Goal: Information Seeking & Learning: Learn about a topic

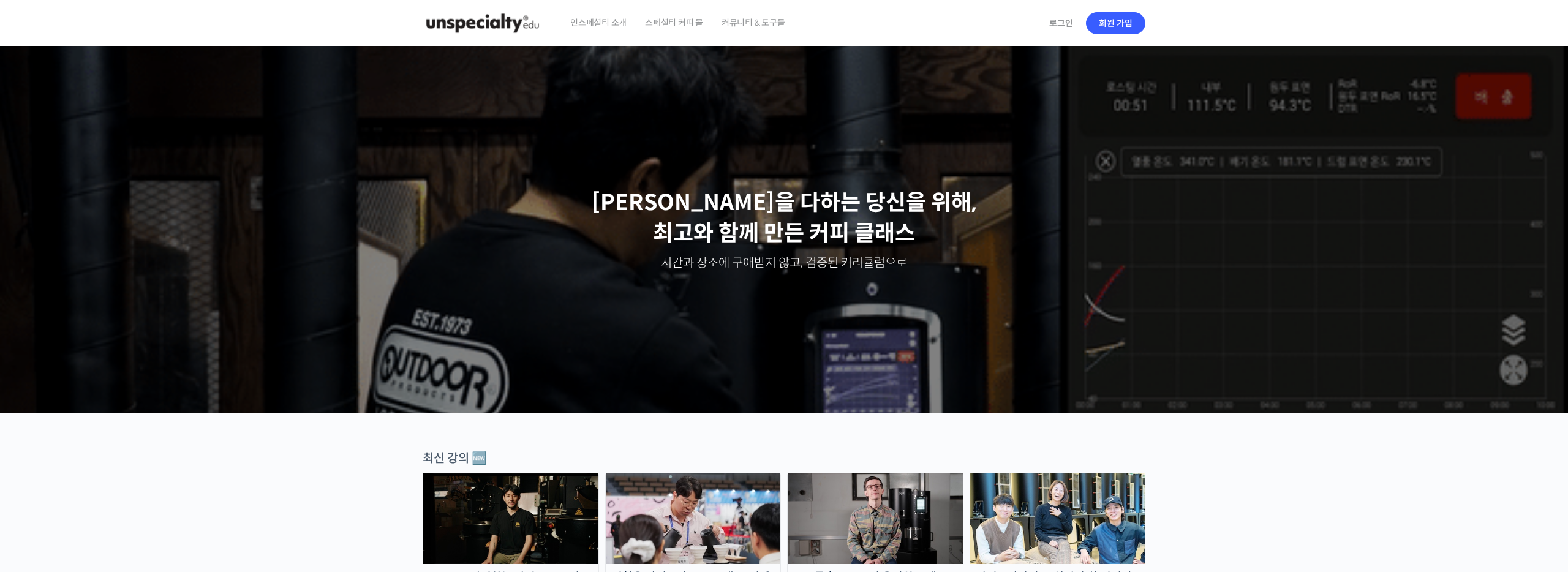
click at [1062, 37] on div "로그인 회원 가입" at bounding box center [1093, 23] width 103 height 47
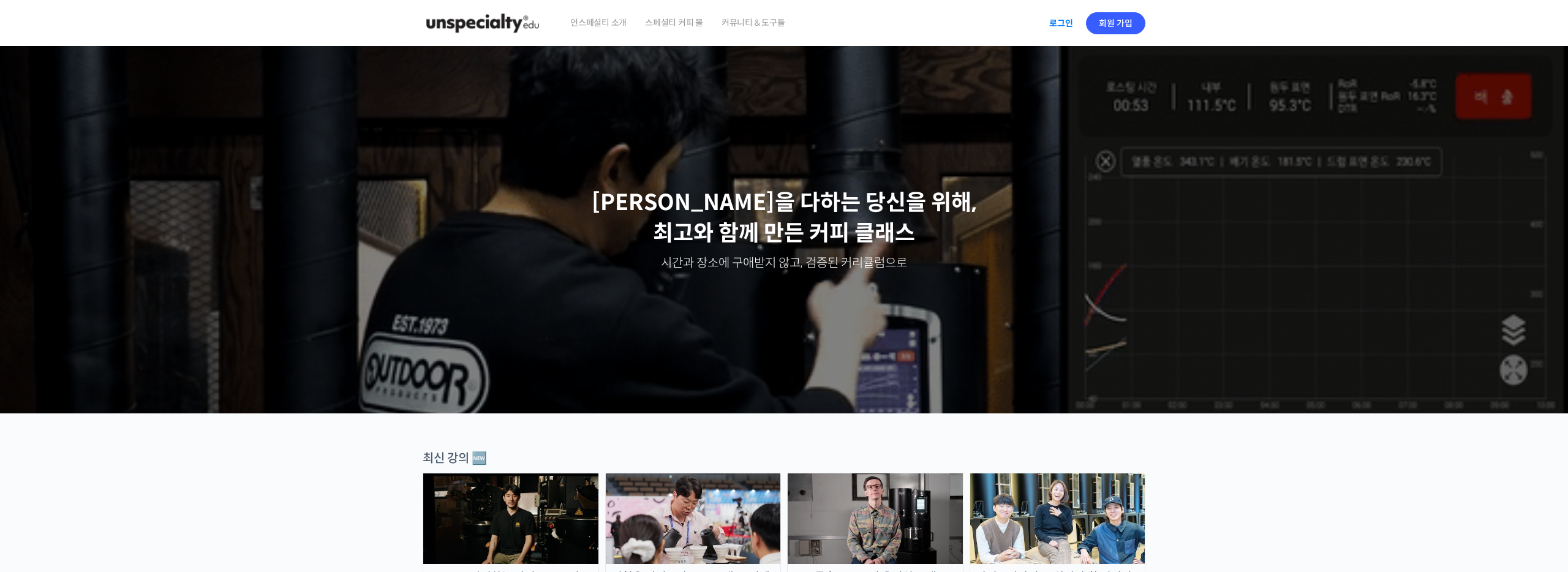
click at [1061, 26] on link "로그인" at bounding box center [1061, 23] width 38 height 28
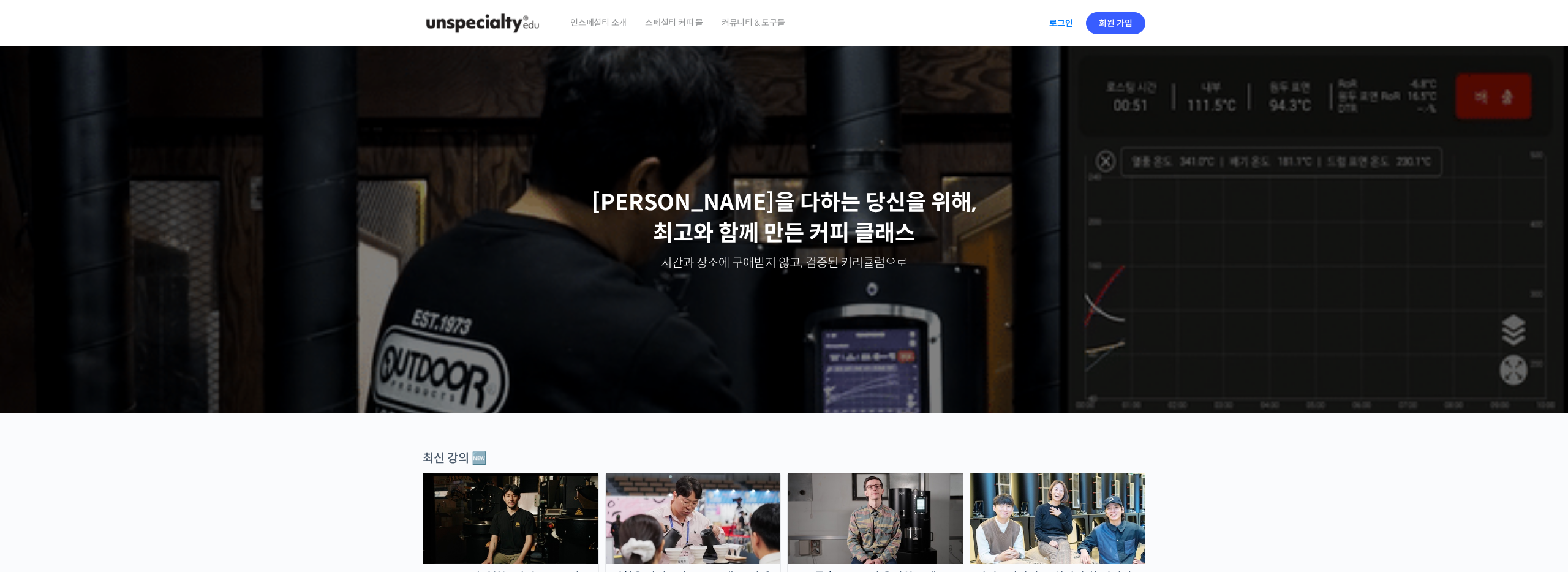
click at [1070, 27] on link "로그인" at bounding box center [1061, 23] width 38 height 28
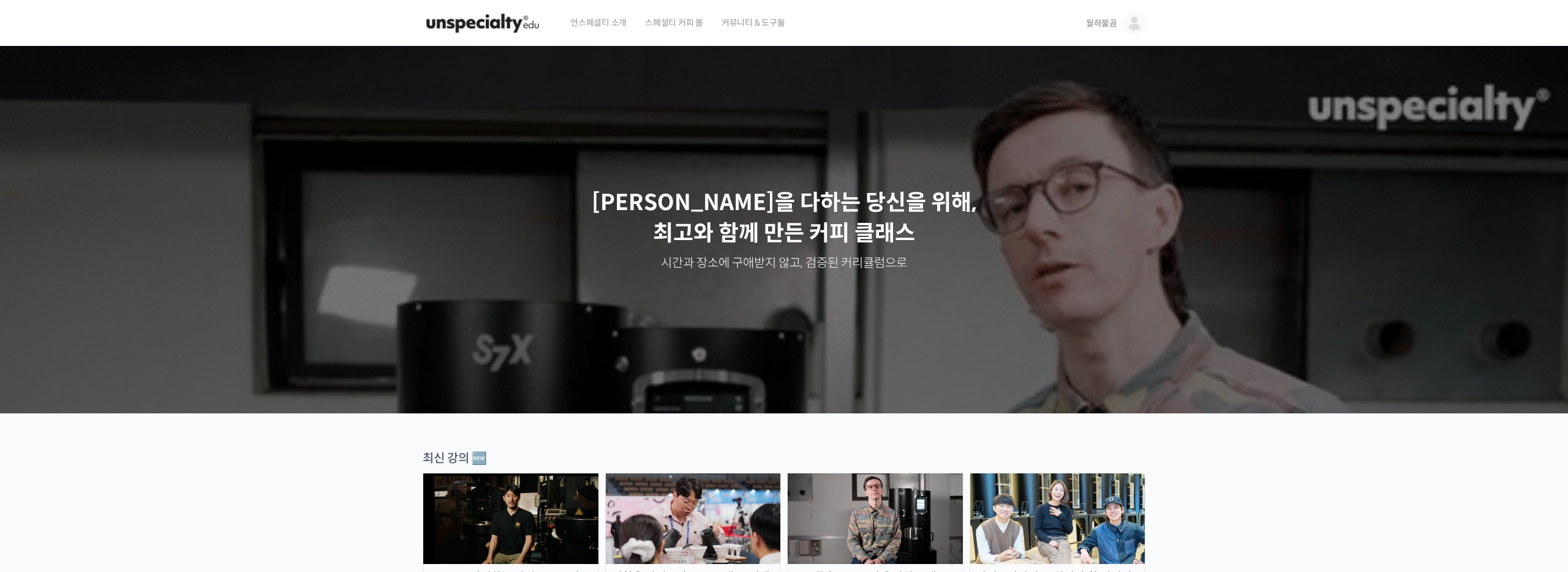
click at [1090, 27] on span "월하불곰" at bounding box center [1102, 23] width 31 height 11
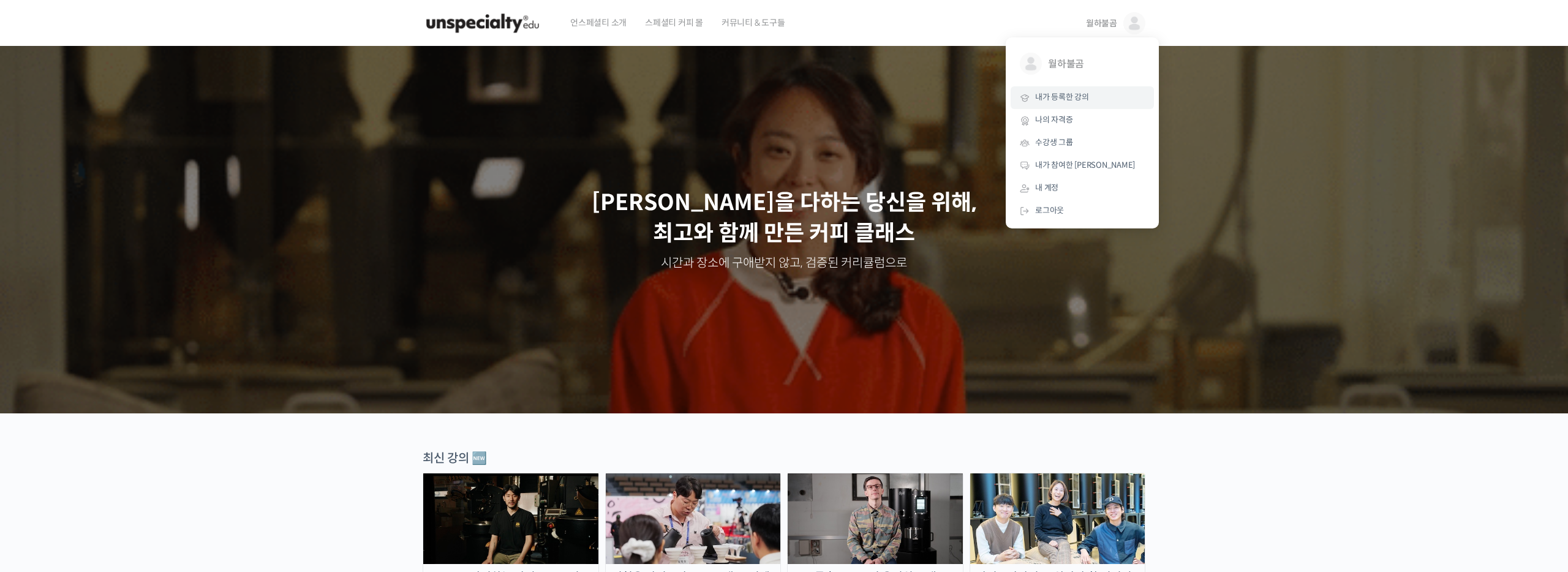
click at [1074, 100] on span "내가 등록한 강의" at bounding box center [1062, 97] width 54 height 10
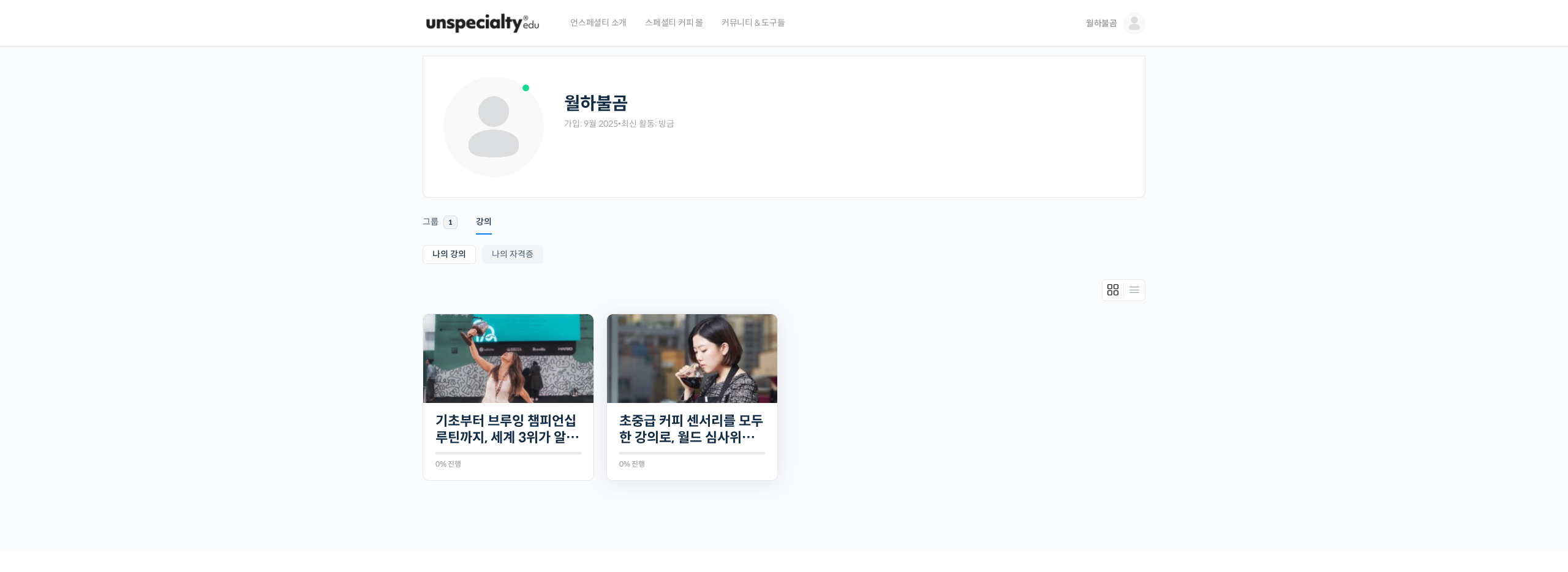
click at [660, 374] on img at bounding box center [692, 359] width 170 height 89
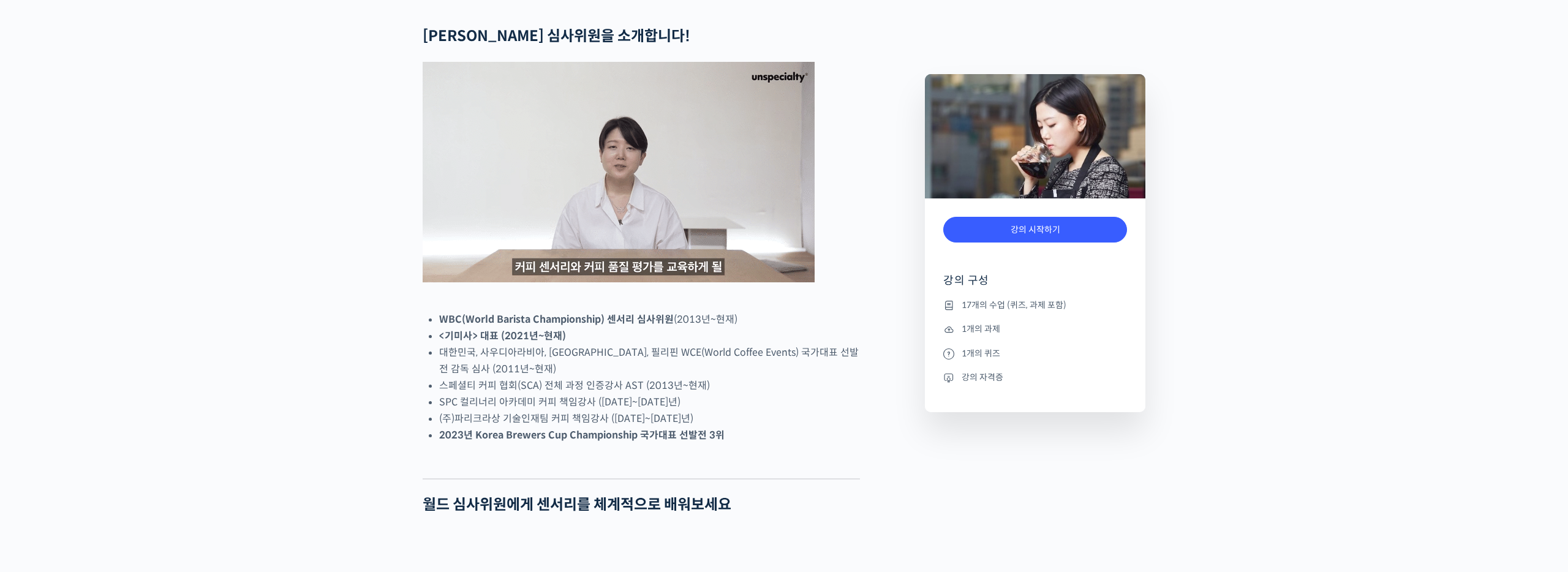
scroll to position [677, 0]
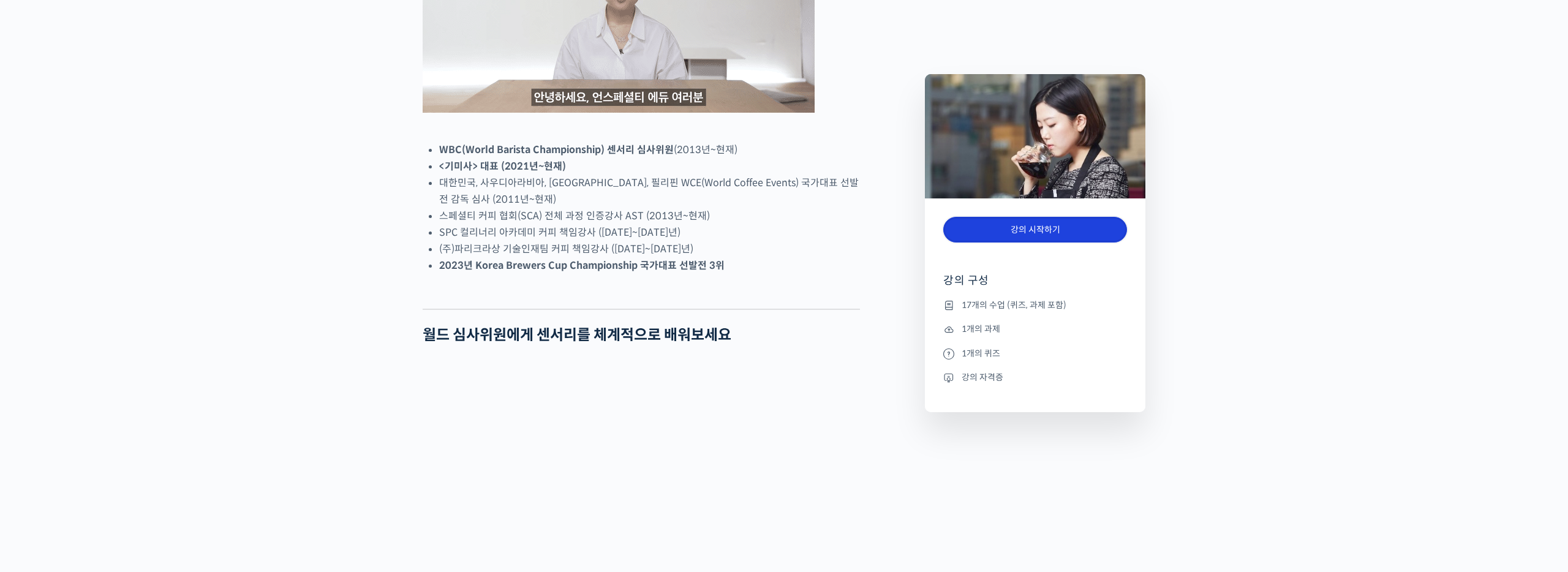
click at [1017, 231] on link "강의 시작하기" at bounding box center [1035, 230] width 183 height 26
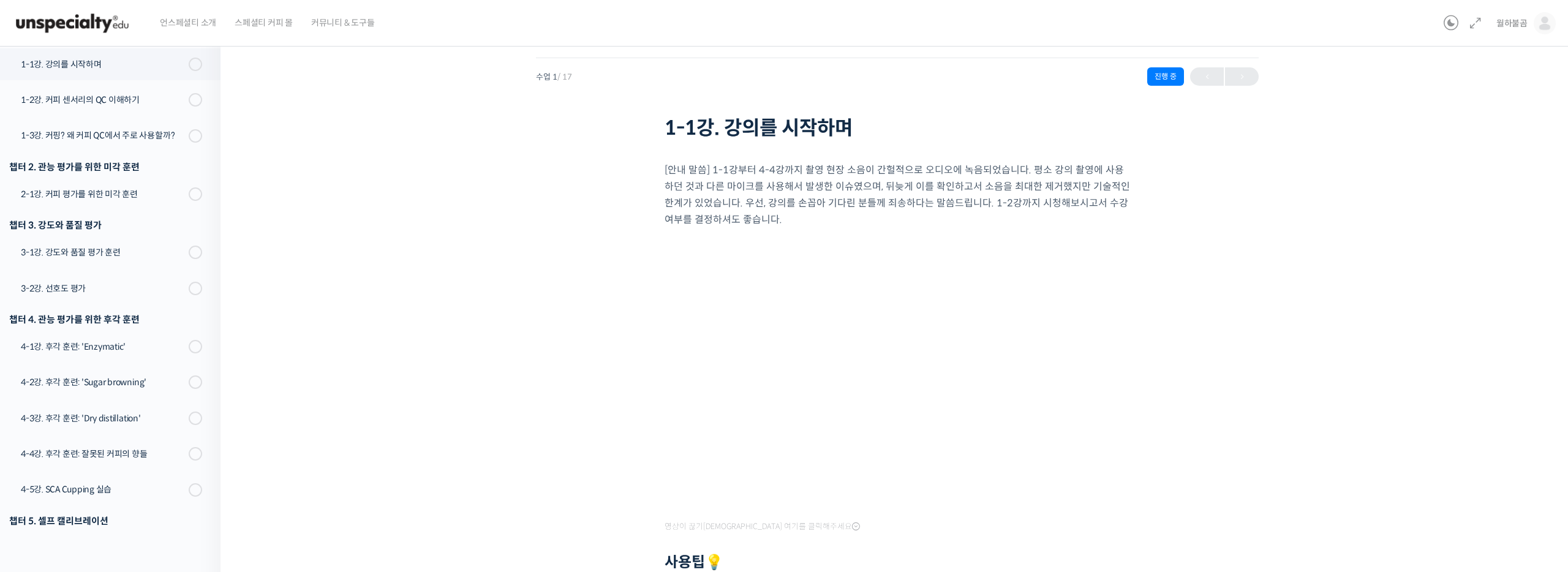
scroll to position [15, 0]
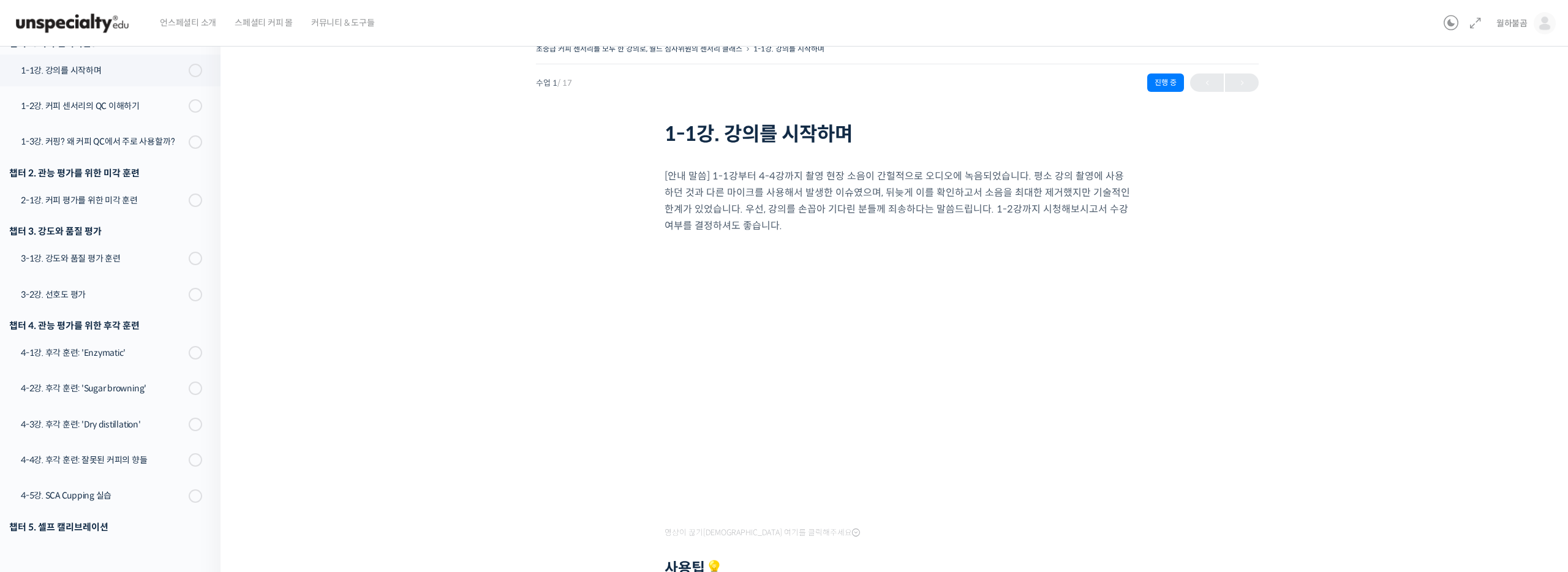
click at [1262, 193] on div "초중급 커피 센서리를 모두 한 강의로, 월드 심사위원의 센서리 클래스 1-1강. 강의를 시작하며 진행 중 수업 1 / 17 진행 중 1-1강.…" at bounding box center [897, 432] width 1231 height 783
click at [1324, 181] on div "초중급 커피 센서리를 모두 한 강의로, 월드 심사위원의 센서리 클래스 1-1강. 강의를 시작하며 진행 중 수업 1 / 17 진행 중 1-1강.…" at bounding box center [897, 432] width 1231 height 783
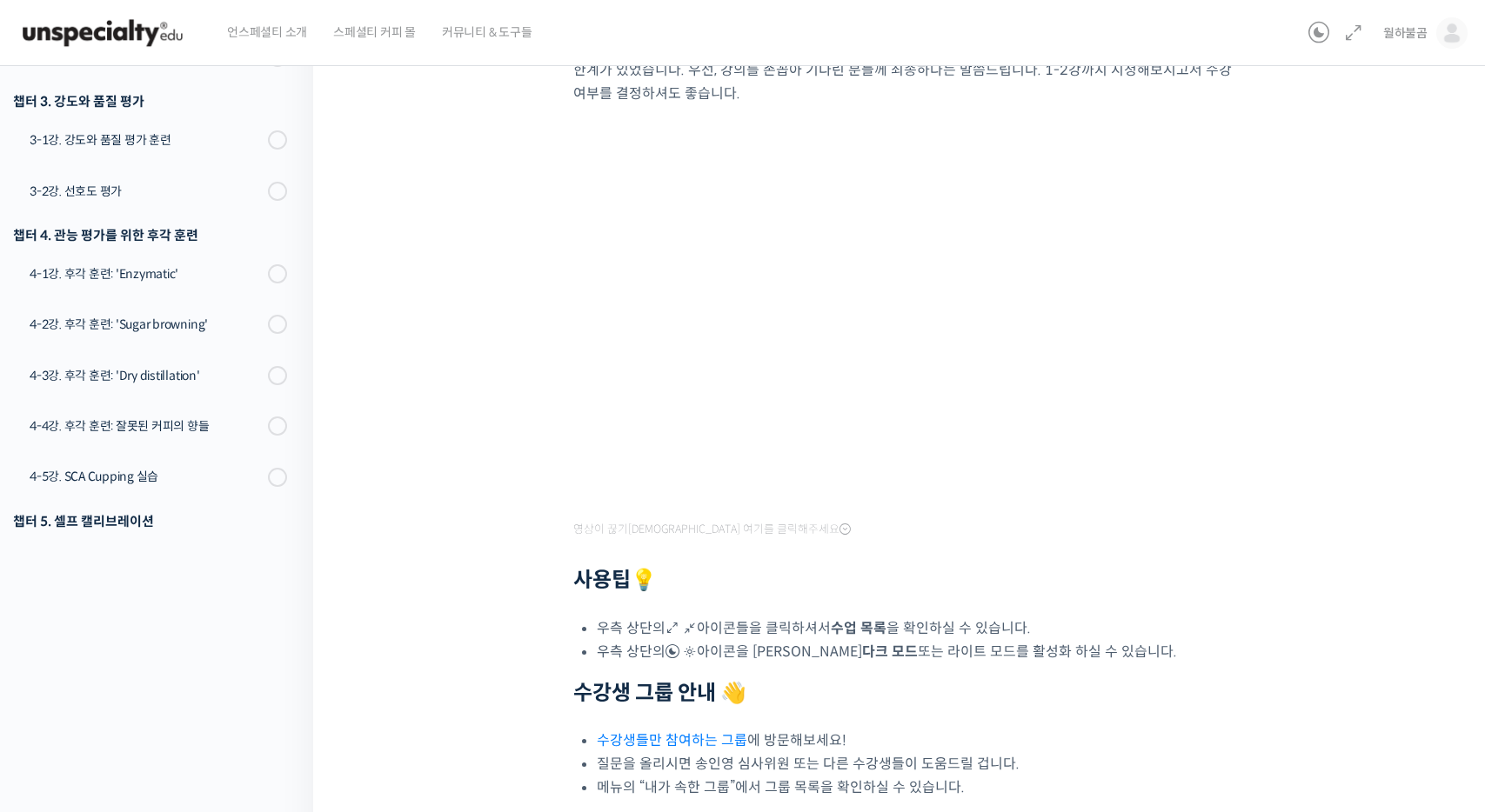
scroll to position [414, 0]
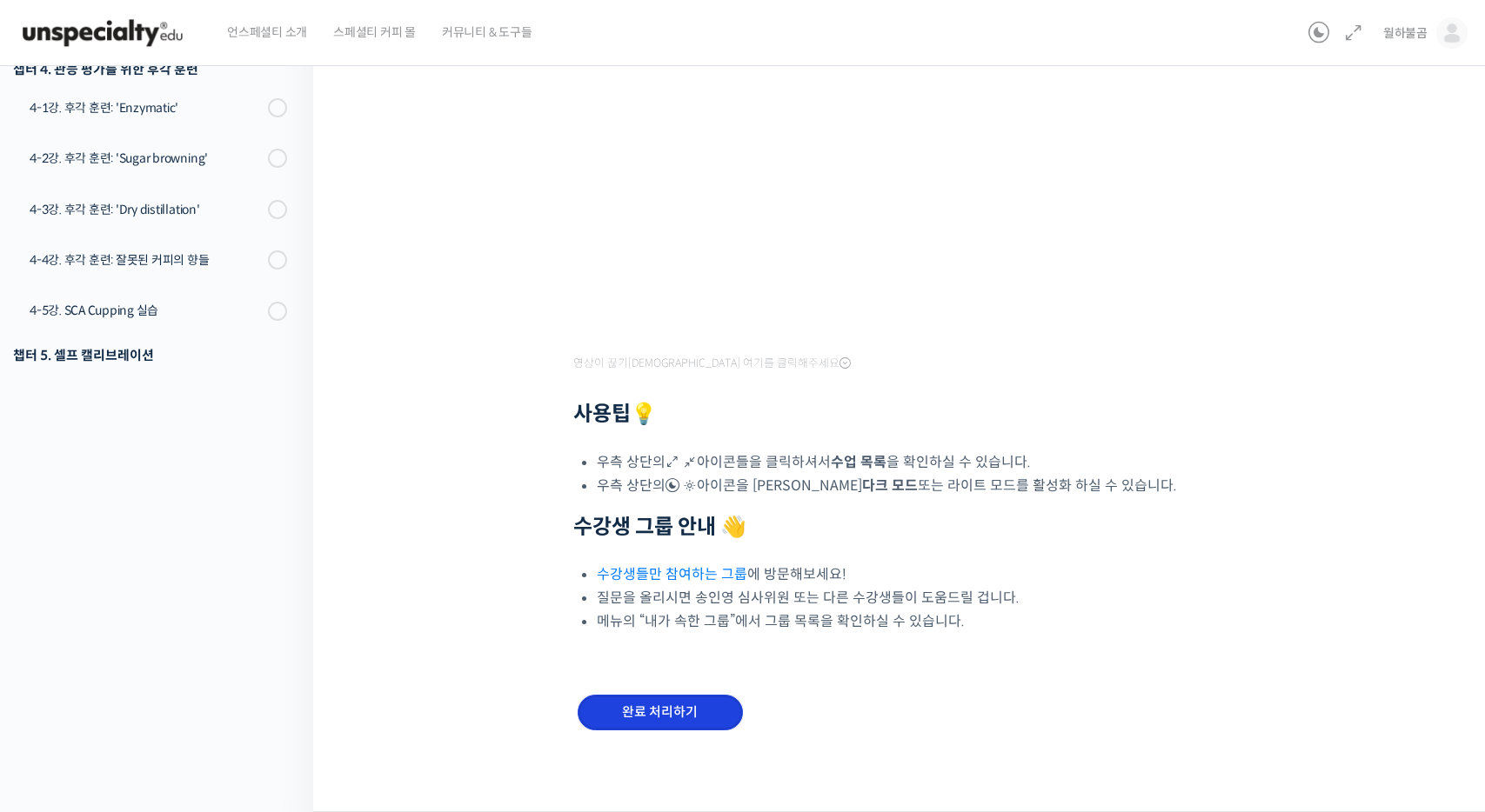
click at [651, 712] on input "완료 처리하기" at bounding box center [660, 712] width 165 height 36
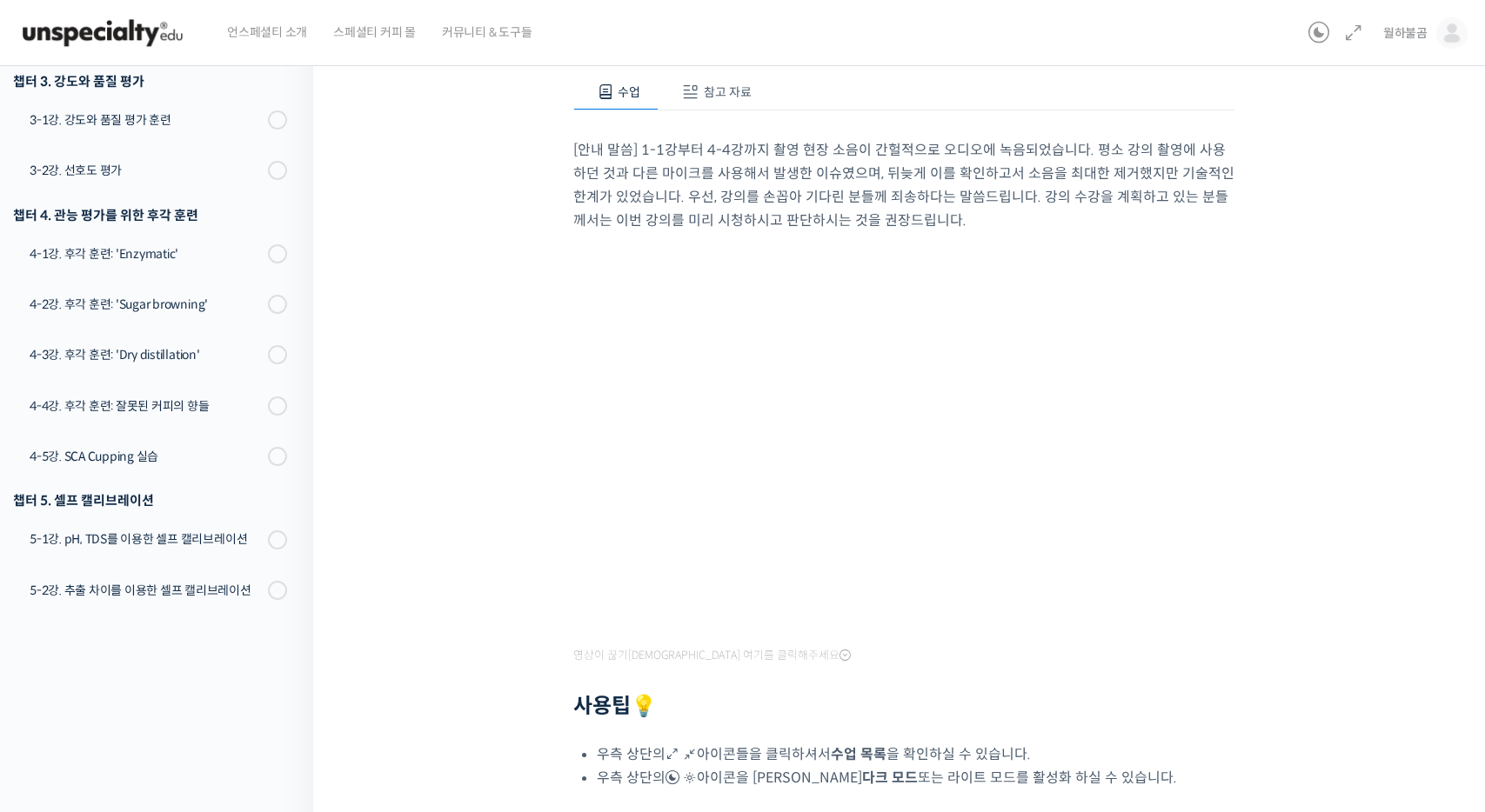
scroll to position [186, 0]
click at [1315, 27] on icon at bounding box center [1319, 32] width 21 height 21
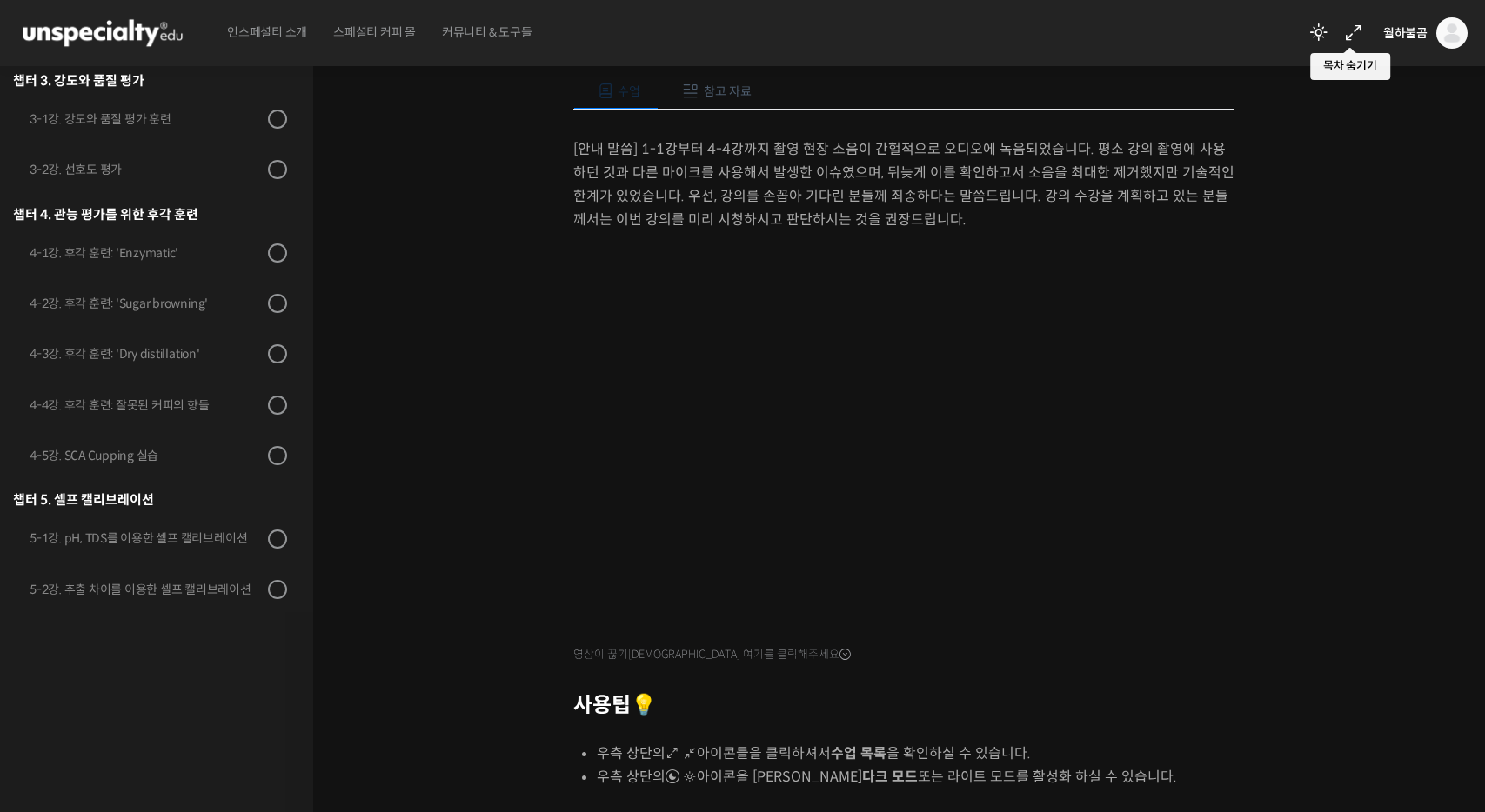
click at [1350, 30] on icon at bounding box center [1354, 32] width 21 height 21
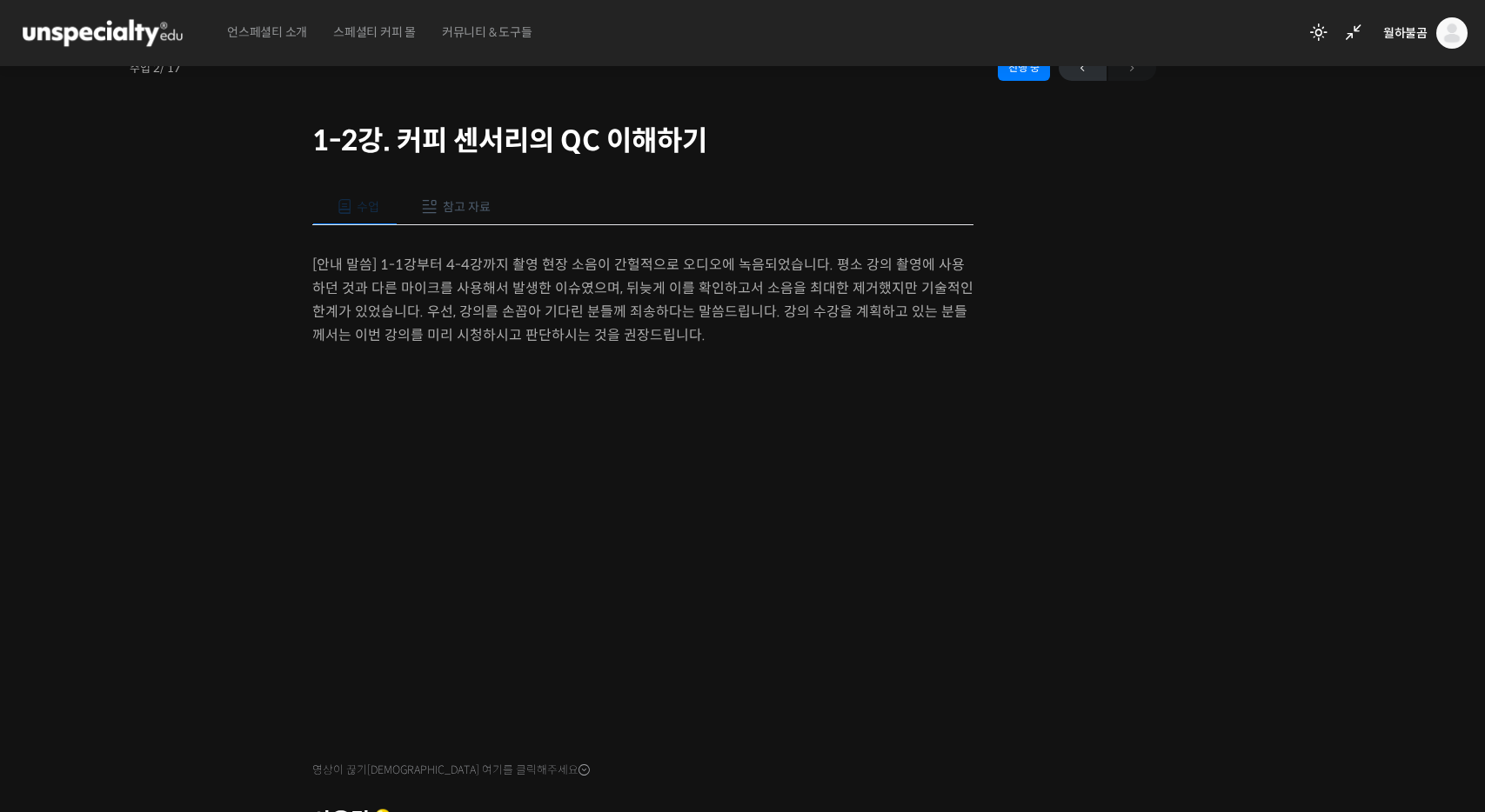
scroll to position [81, 0]
